Goal: Task Accomplishment & Management: Manage account settings

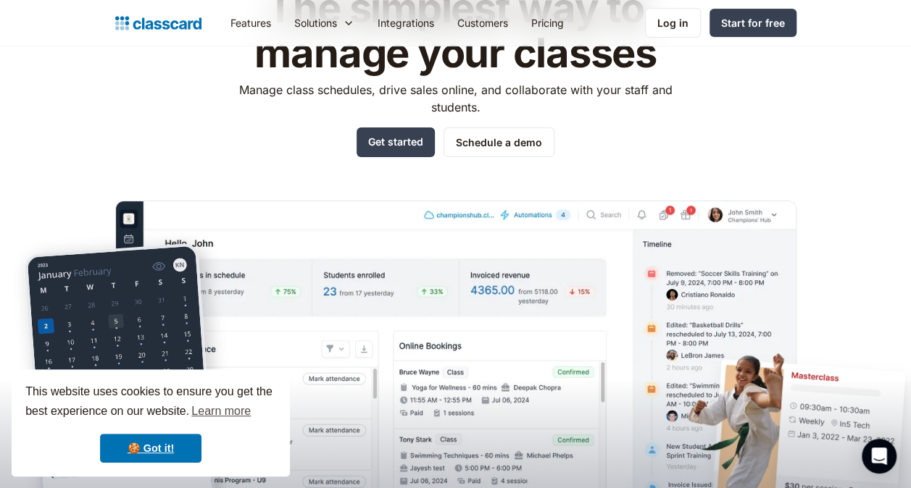
scroll to position [129, 0]
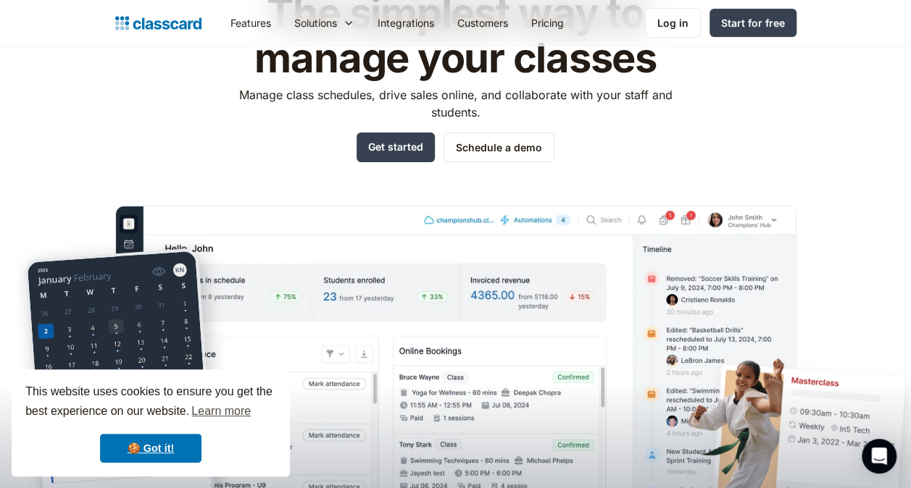
click at [184, 26] on img "home" at bounding box center [158, 23] width 86 height 20
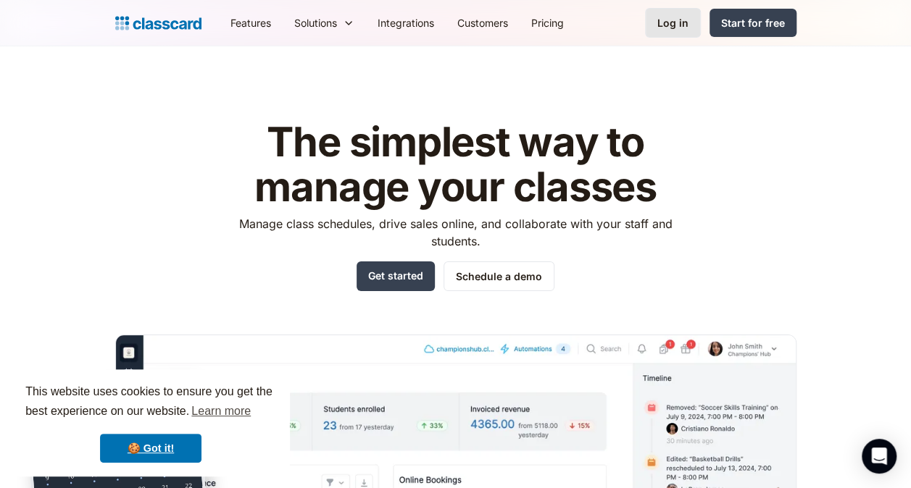
click at [679, 25] on div "Log in" at bounding box center [672, 22] width 31 height 15
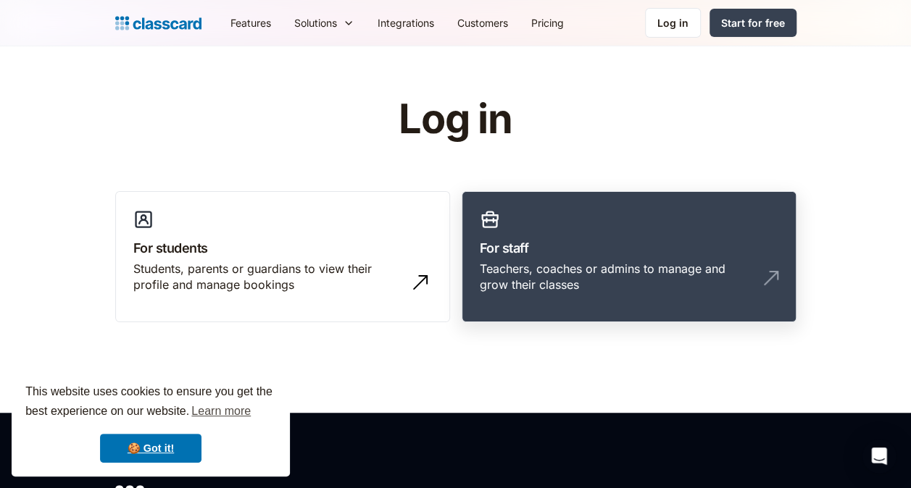
click at [547, 278] on div "Teachers, coaches or admins to manage and grow their classes" at bounding box center [615, 277] width 270 height 33
